Goal: Information Seeking & Learning: Learn about a topic

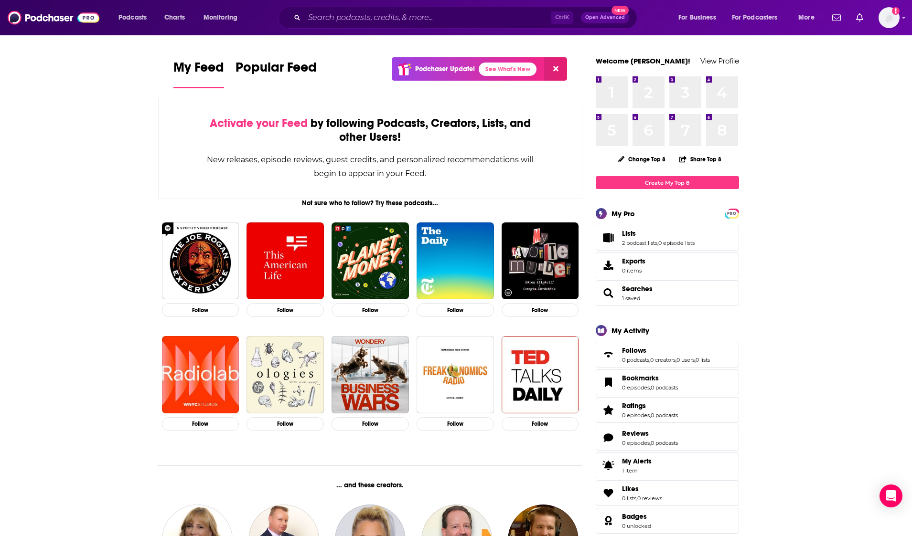
click at [436, 10] on div "Ctrl K Open Advanced New" at bounding box center [457, 18] width 359 height 22
click at [437, 15] on input "Search podcasts, credits, & more..." at bounding box center [427, 17] width 246 height 15
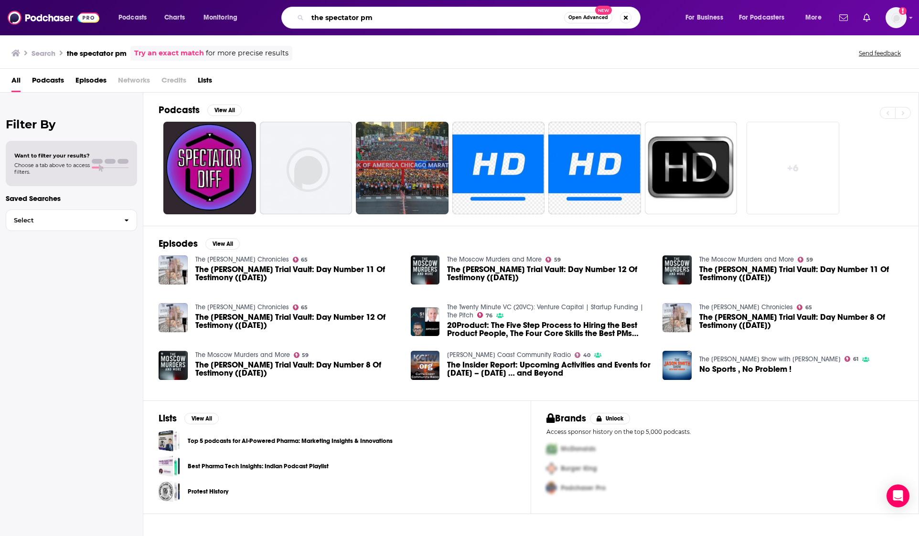
drag, startPoint x: 331, startPoint y: 18, endPoint x: 434, endPoint y: 19, distance: 103.2
click at [434, 19] on input "the spectator pm" at bounding box center [436, 17] width 257 height 15
type input "the spectacle"
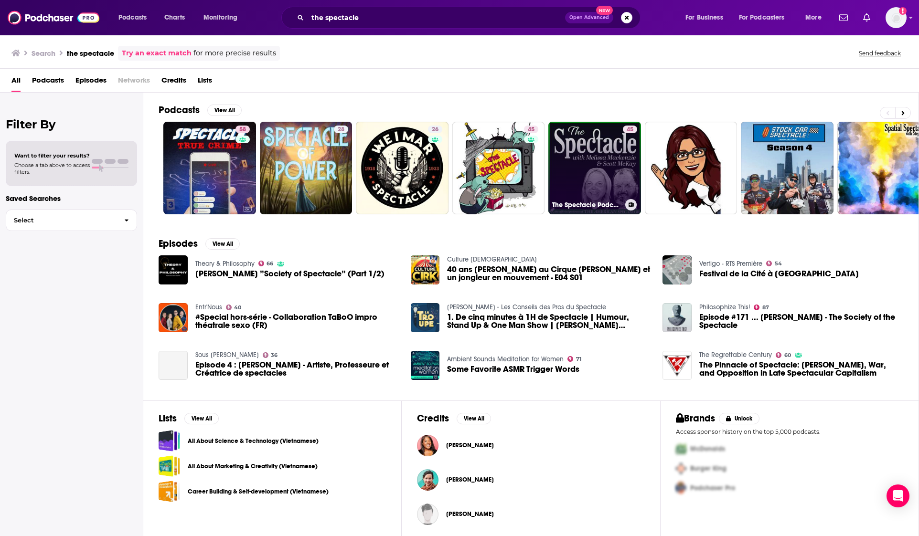
click at [579, 156] on link "45 The Spectacle Podcast: The Official Podcast of The American Spectator" at bounding box center [594, 168] width 93 height 93
